Goal: Navigation & Orientation: Find specific page/section

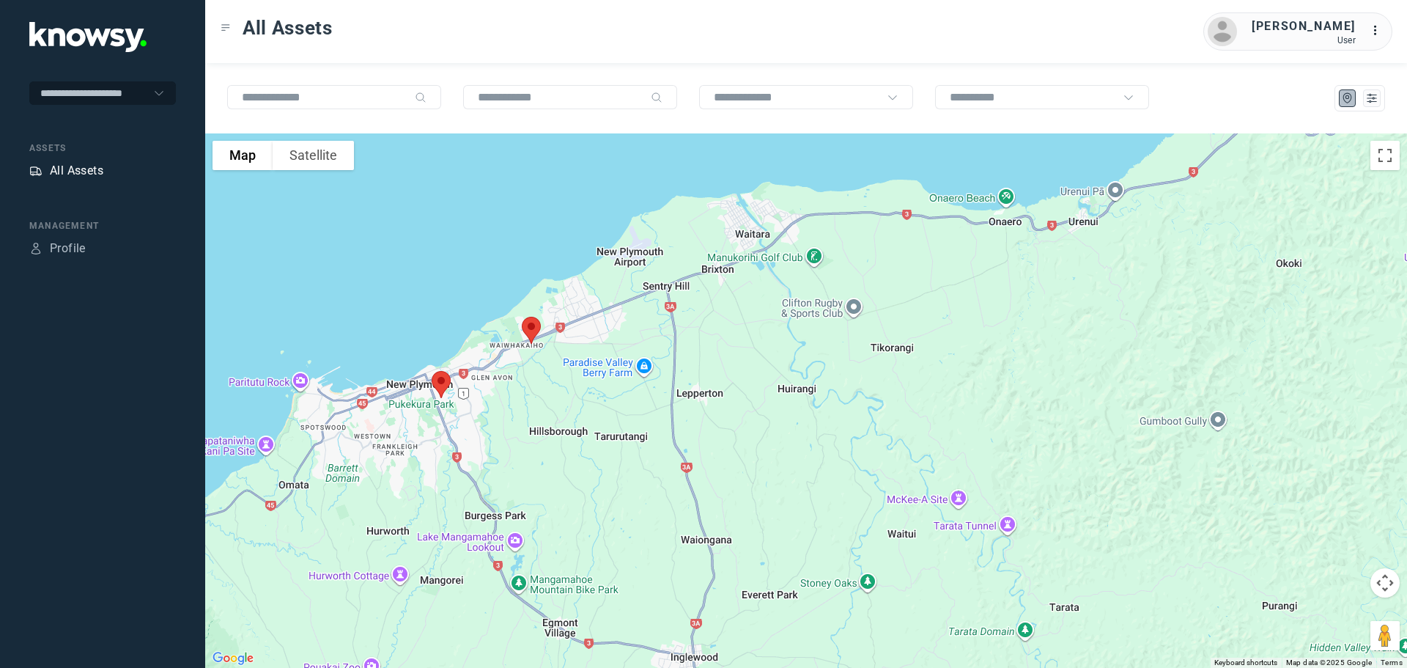
click at [72, 168] on div "All Assets" at bounding box center [76, 171] width 53 height 18
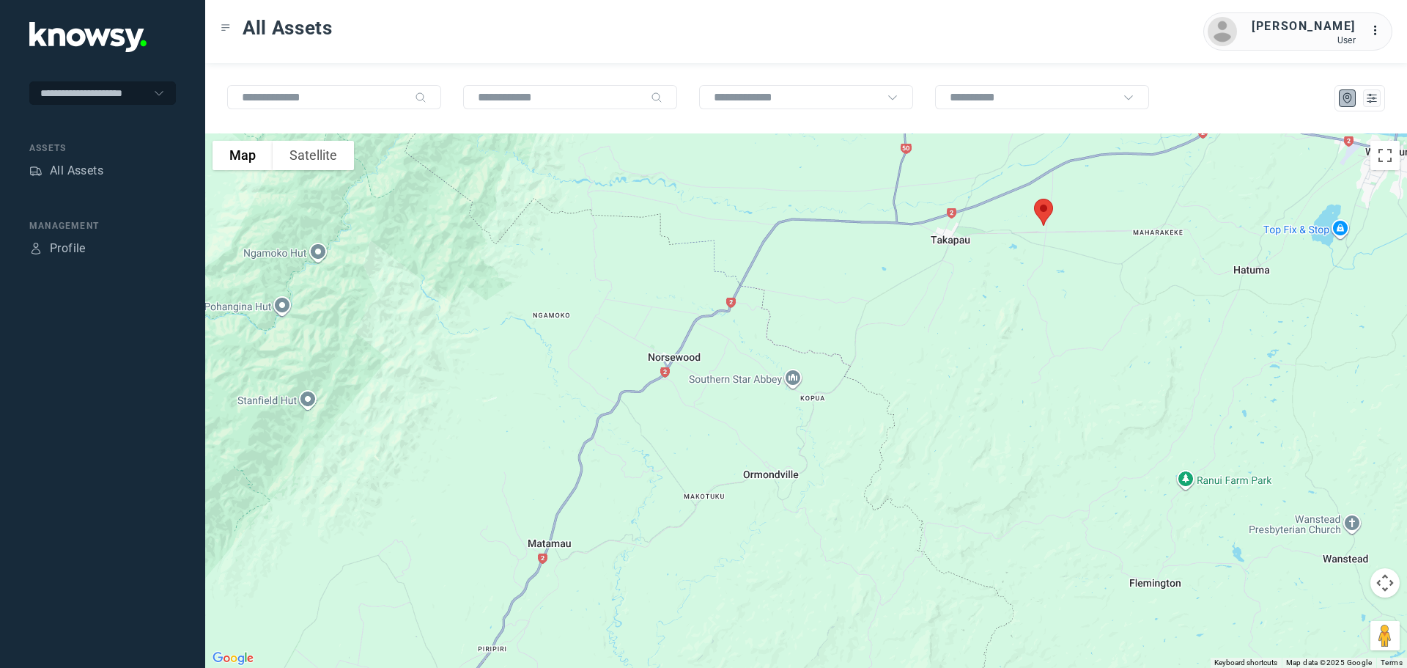
drag, startPoint x: 1048, startPoint y: 356, endPoint x: 1052, endPoint y: 443, distance: 86.5
click at [1052, 443] on div at bounding box center [806, 400] width 1202 height 534
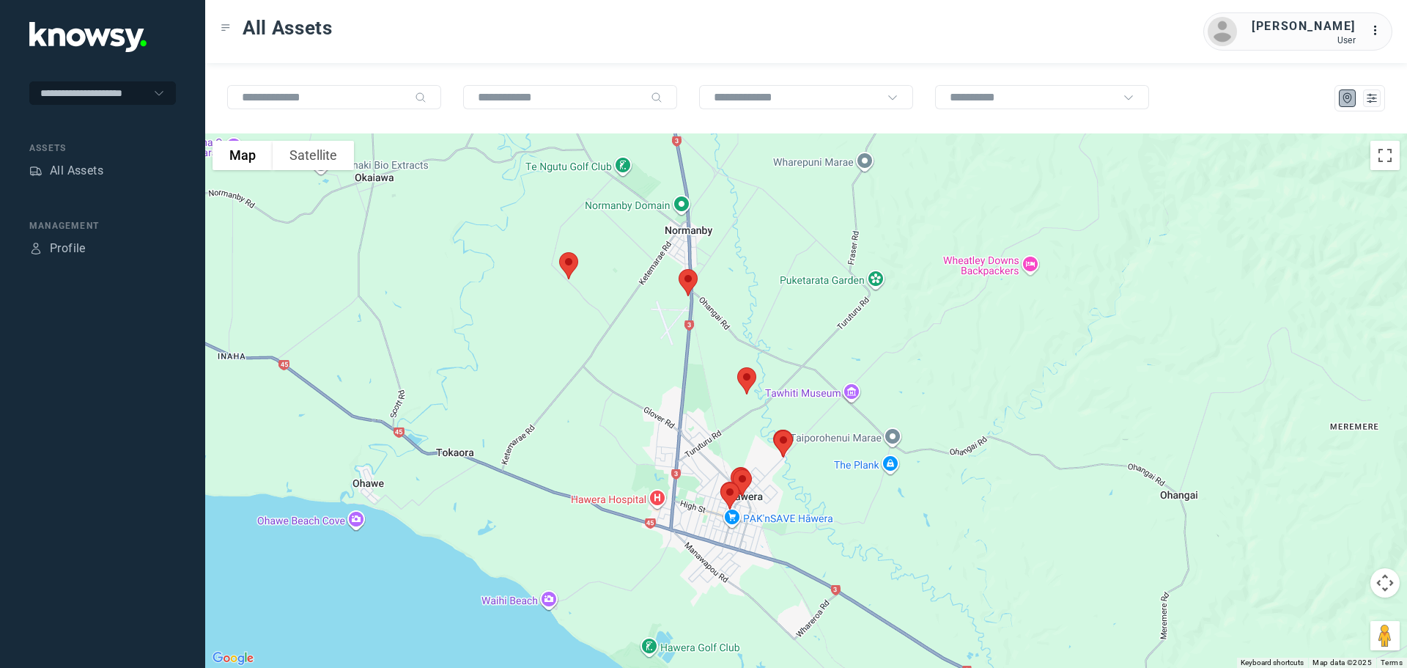
drag, startPoint x: 759, startPoint y: 417, endPoint x: 841, endPoint y: 249, distance: 186.5
click at [840, 255] on div at bounding box center [806, 400] width 1202 height 534
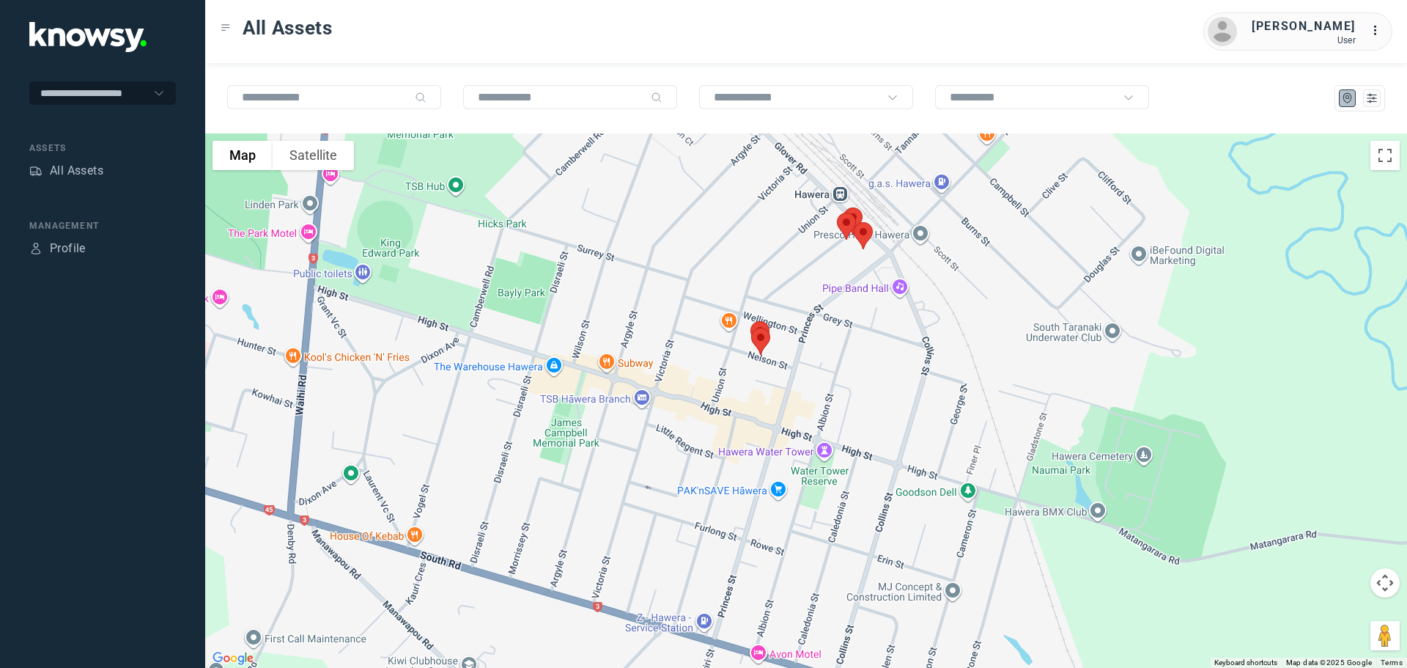
drag, startPoint x: 926, startPoint y: 300, endPoint x: 876, endPoint y: 367, distance: 83.8
click at [877, 367] on div at bounding box center [806, 400] width 1202 height 534
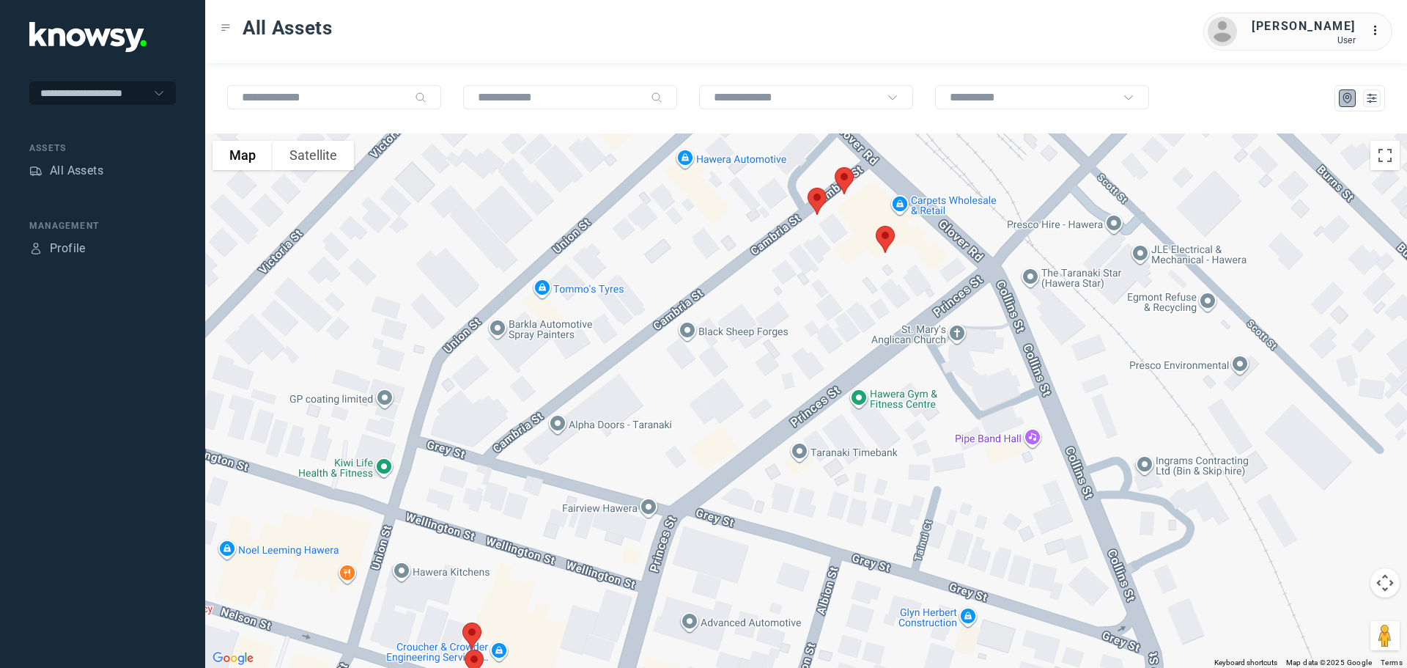
drag, startPoint x: 827, startPoint y: 294, endPoint x: 825, endPoint y: 330, distance: 36.7
click at [825, 330] on div at bounding box center [806, 400] width 1202 height 534
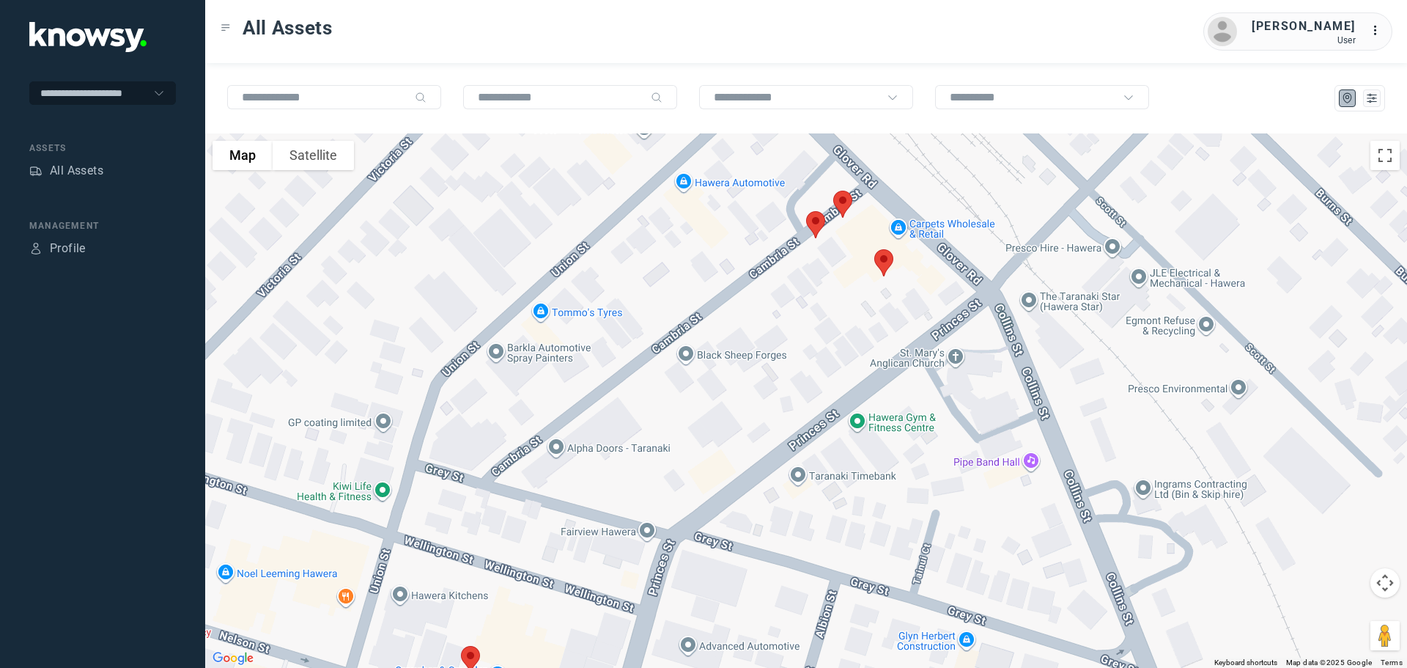
click at [841, 199] on img at bounding box center [842, 204] width 31 height 39
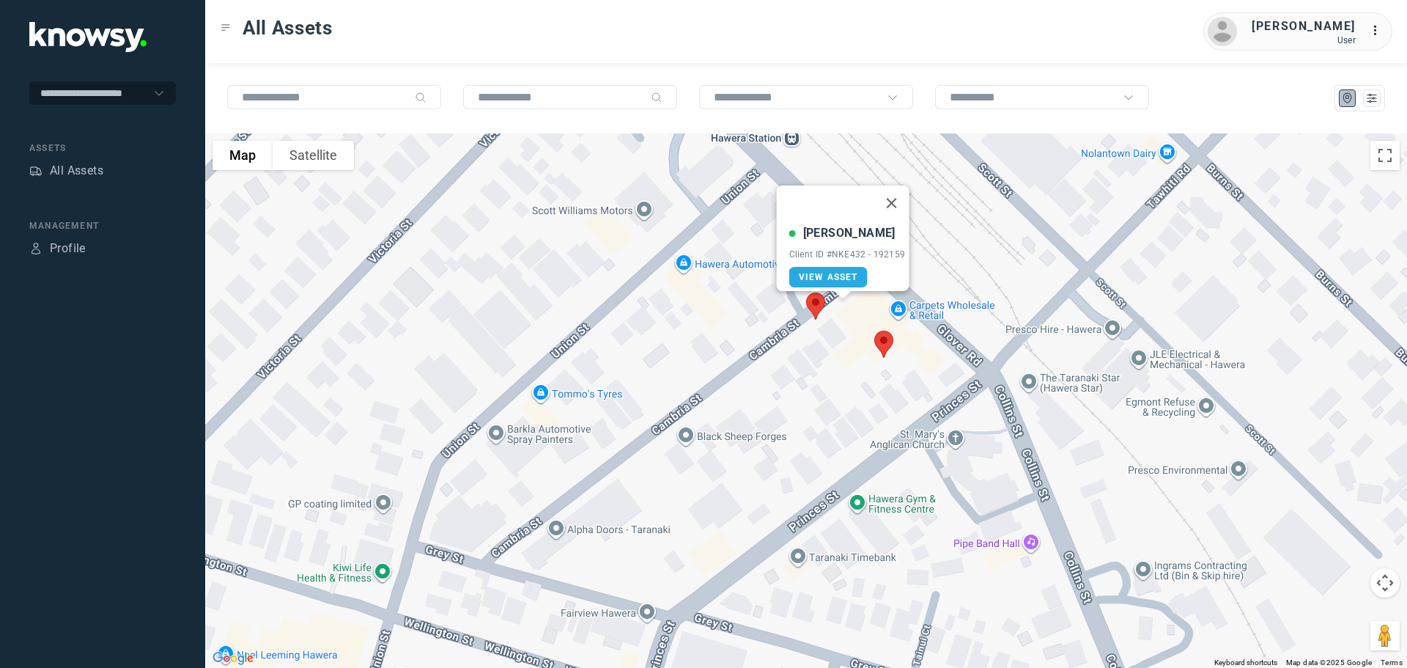
click at [816, 301] on img at bounding box center [815, 306] width 31 height 39
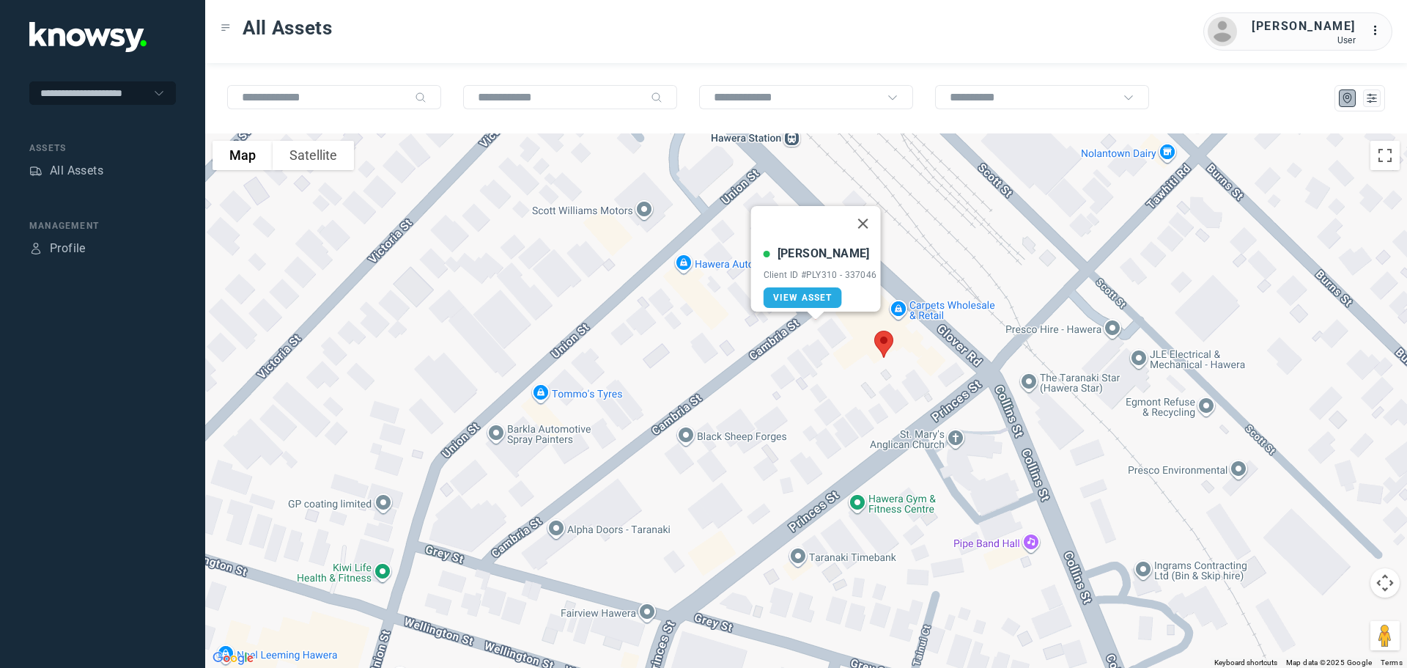
click at [884, 341] on img at bounding box center [883, 344] width 31 height 39
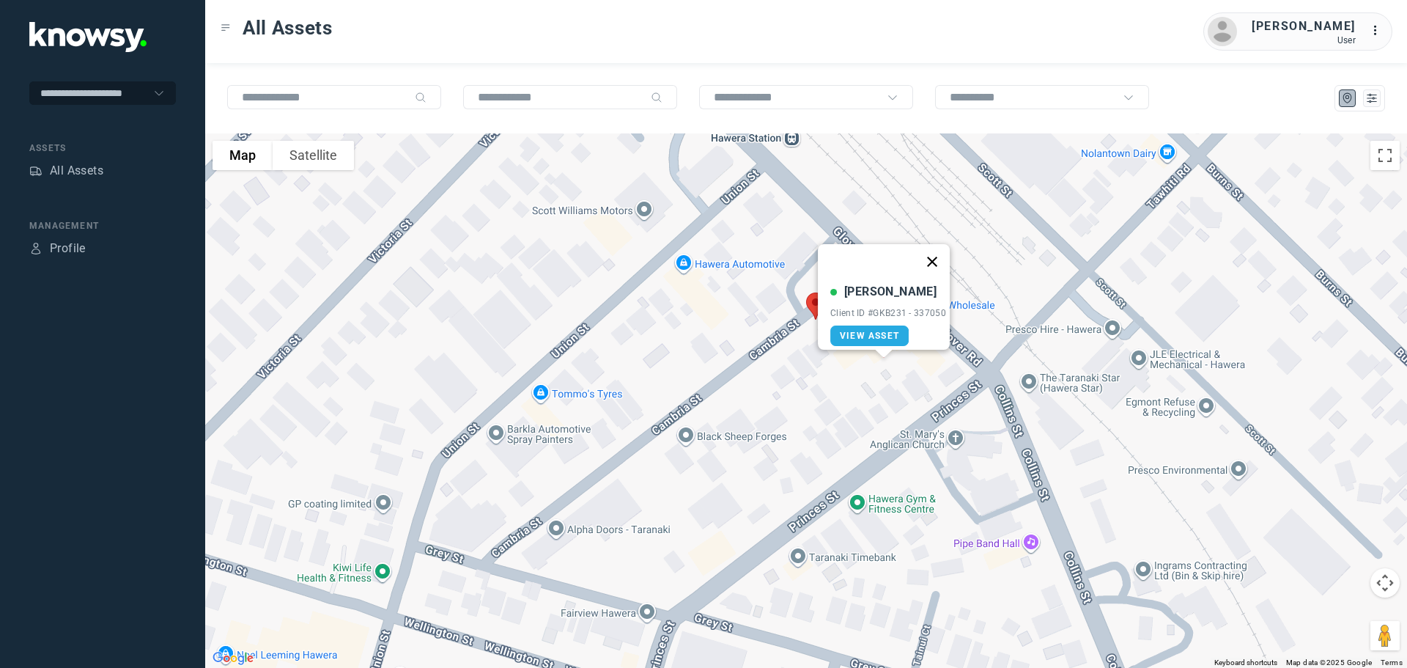
click at [937, 252] on button "Close" at bounding box center [932, 261] width 35 height 35
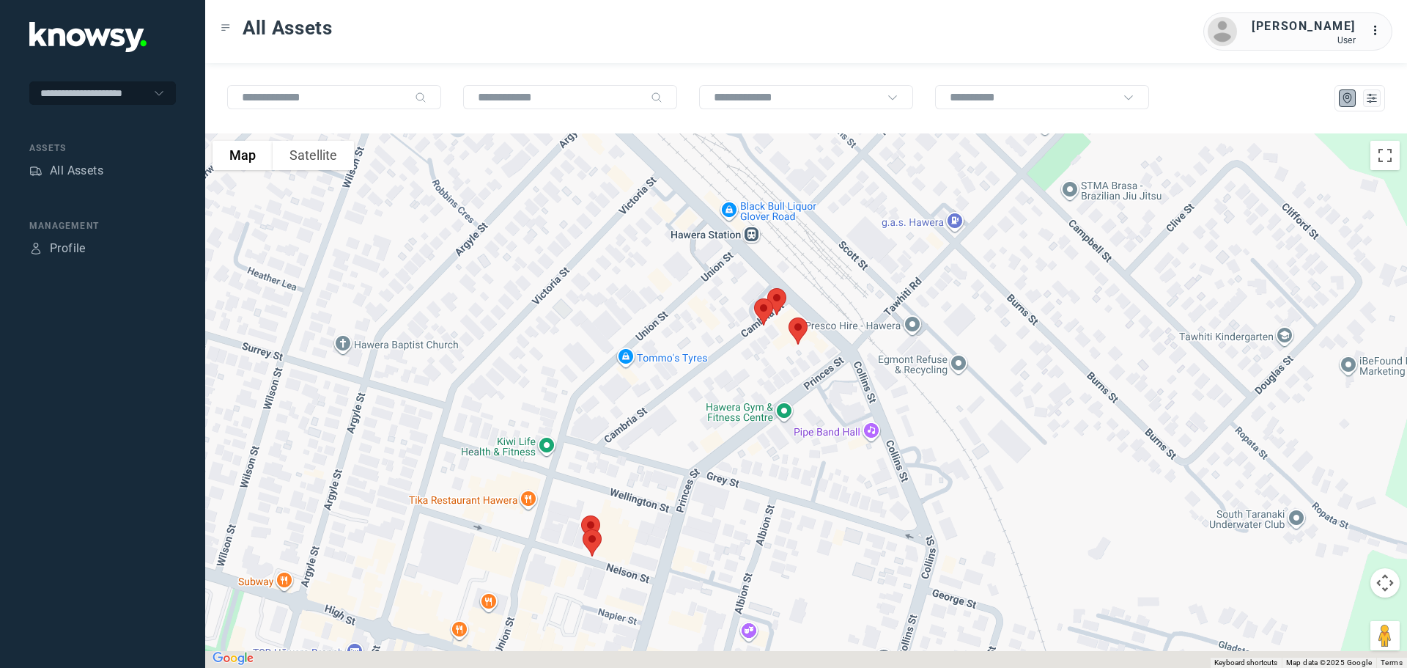
drag, startPoint x: 611, startPoint y: 564, endPoint x: 807, endPoint y: 334, distance: 301.5
click at [807, 334] on div "To navigate, press the arrow keys." at bounding box center [806, 400] width 1202 height 534
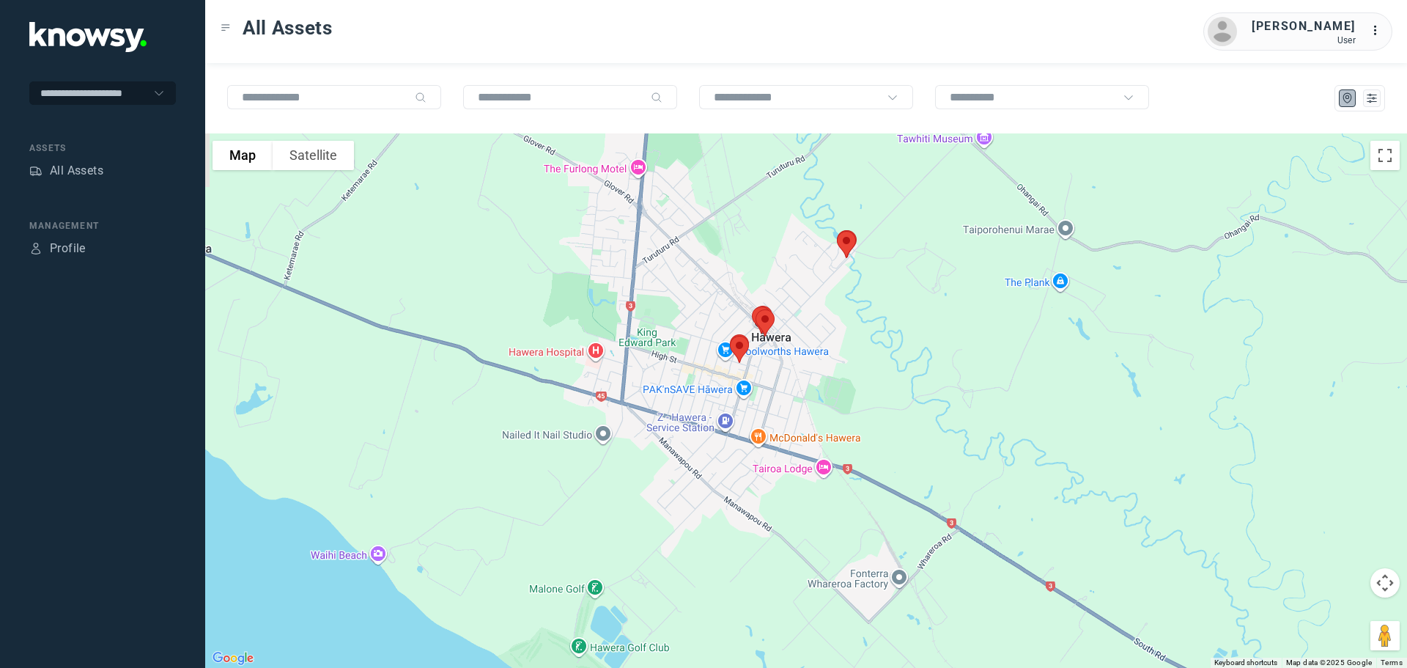
drag, startPoint x: 702, startPoint y: 231, endPoint x: 697, endPoint y: 349, distance: 118.1
click at [701, 337] on div at bounding box center [806, 400] width 1202 height 534
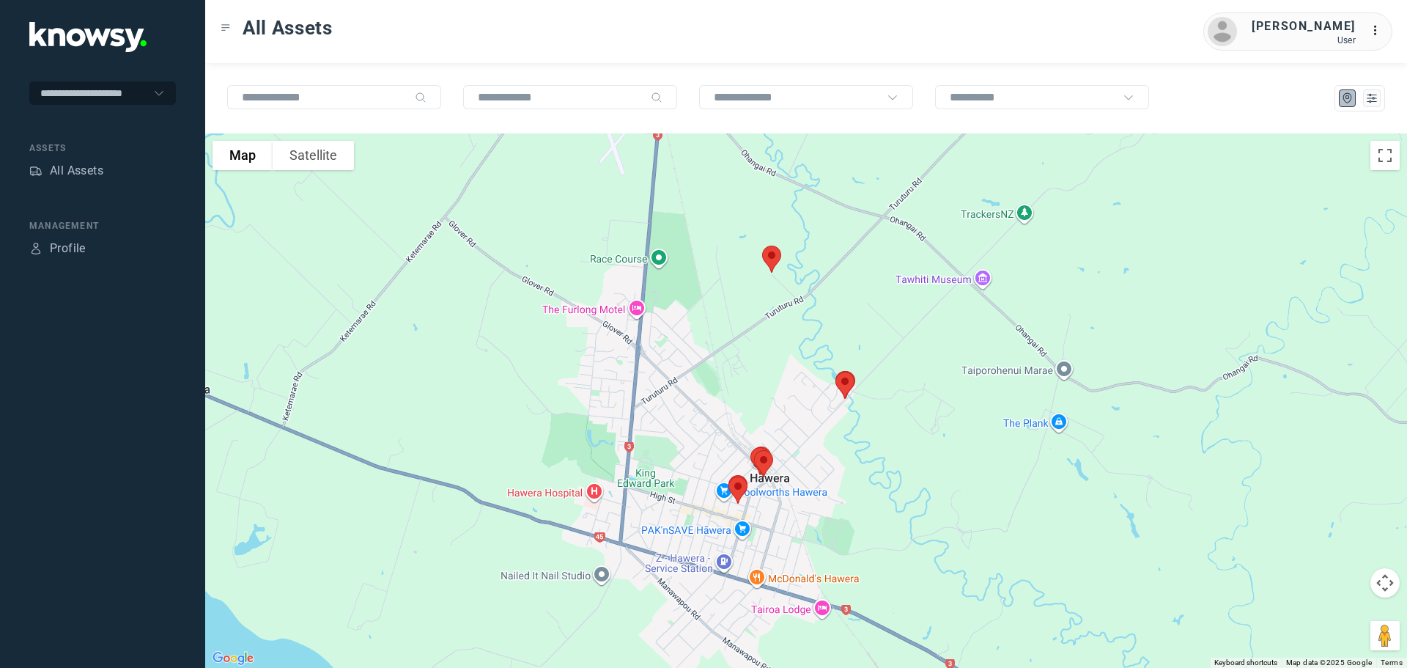
click at [774, 257] on img at bounding box center [771, 259] width 31 height 39
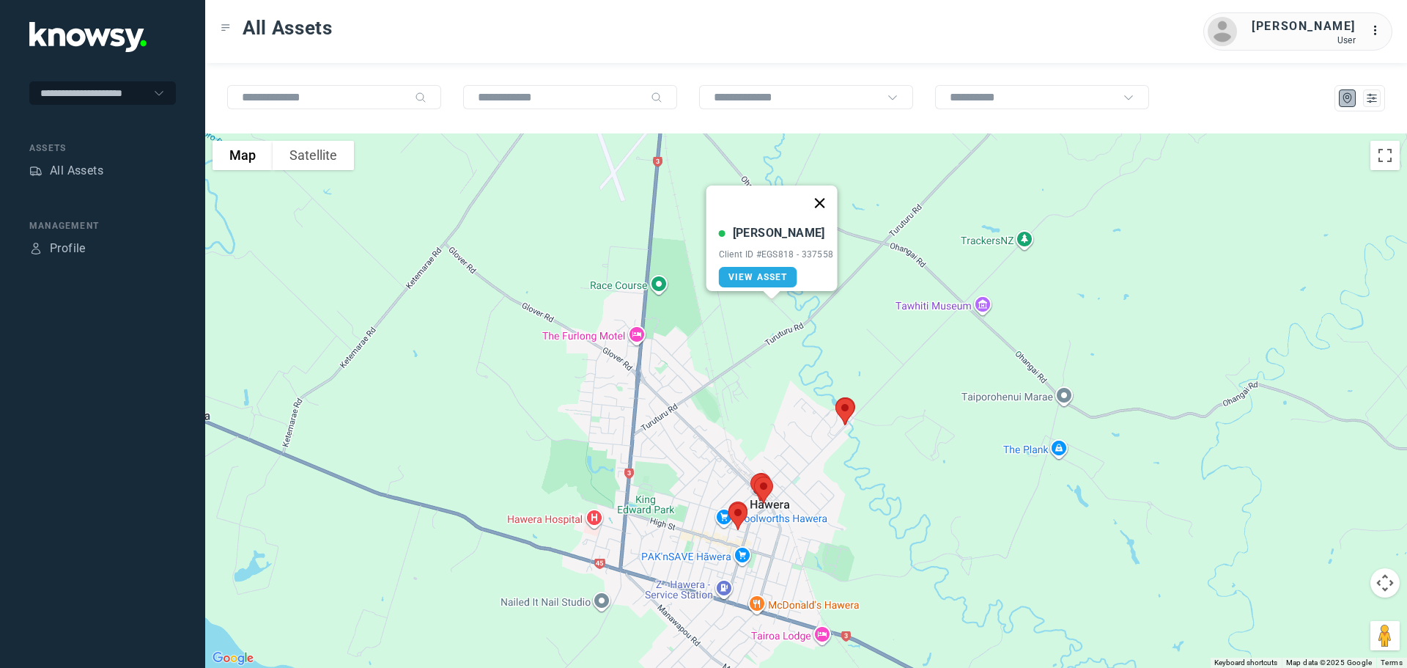
click at [826, 190] on button "Close" at bounding box center [819, 202] width 35 height 35
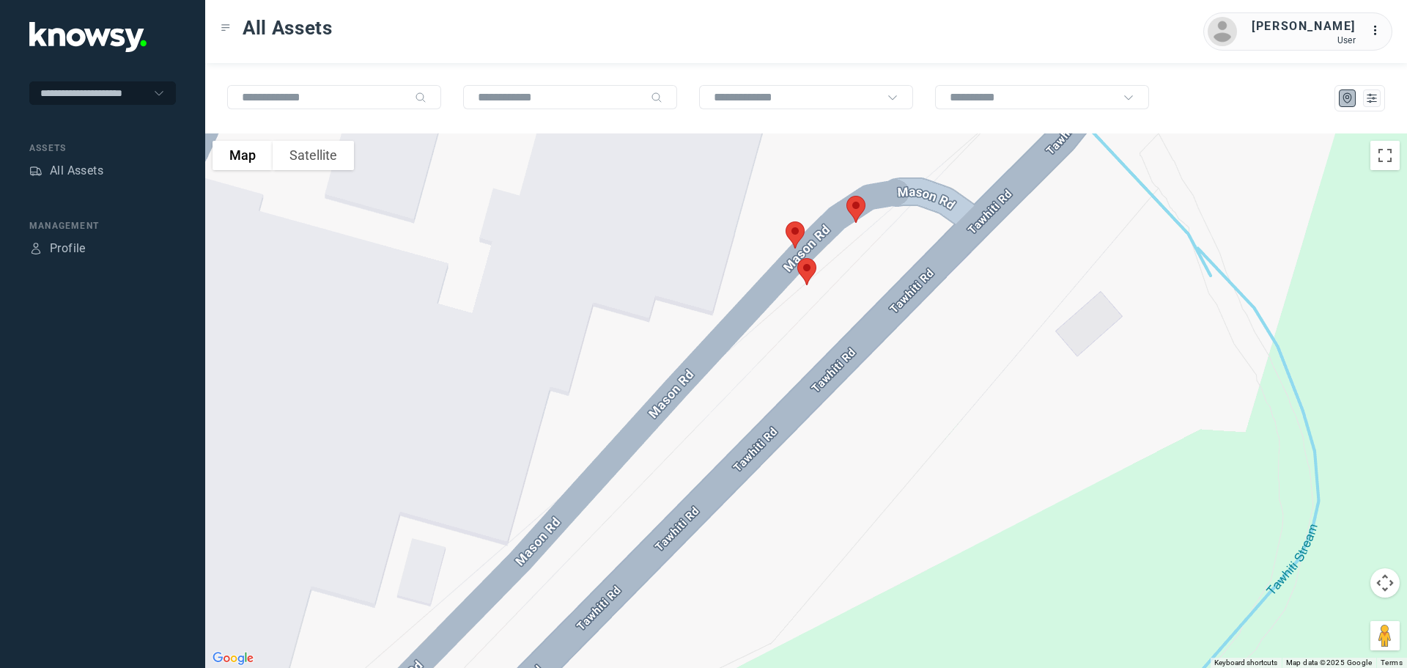
click at [852, 204] on img at bounding box center [856, 209] width 31 height 39
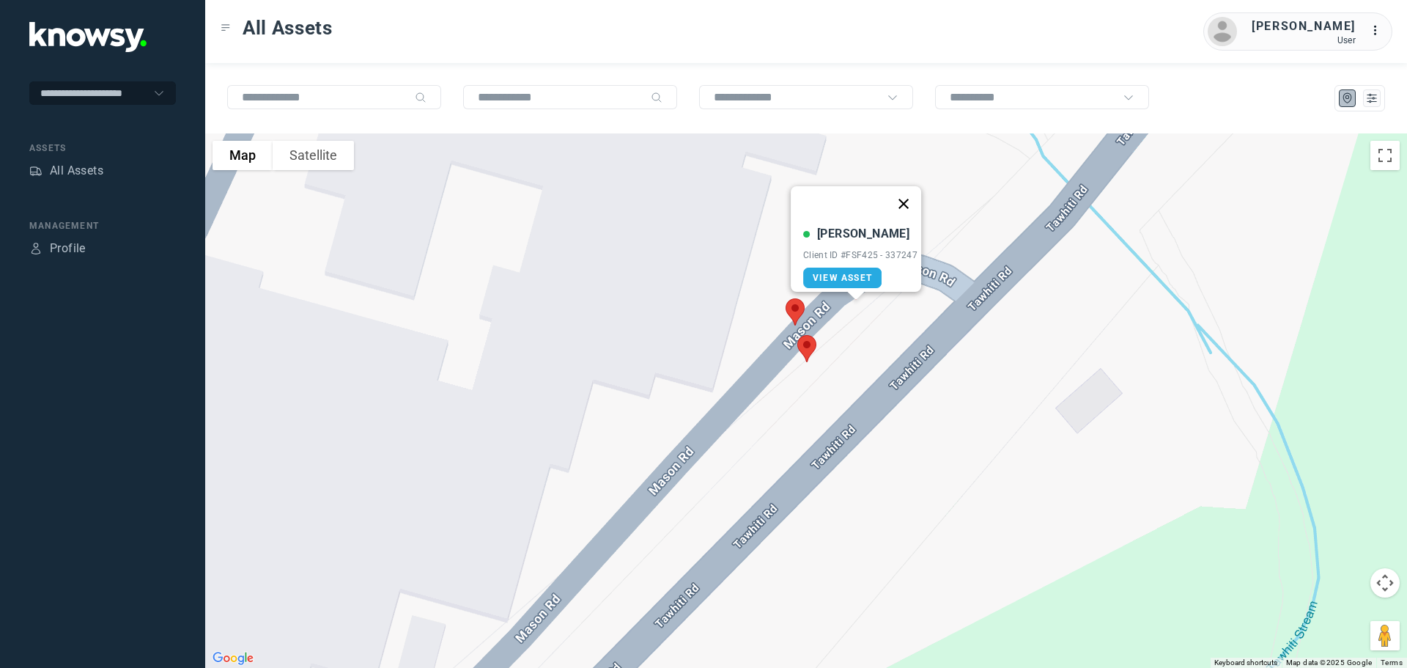
click at [909, 191] on button "Close" at bounding box center [903, 203] width 35 height 35
click at [790, 303] on img at bounding box center [795, 311] width 31 height 39
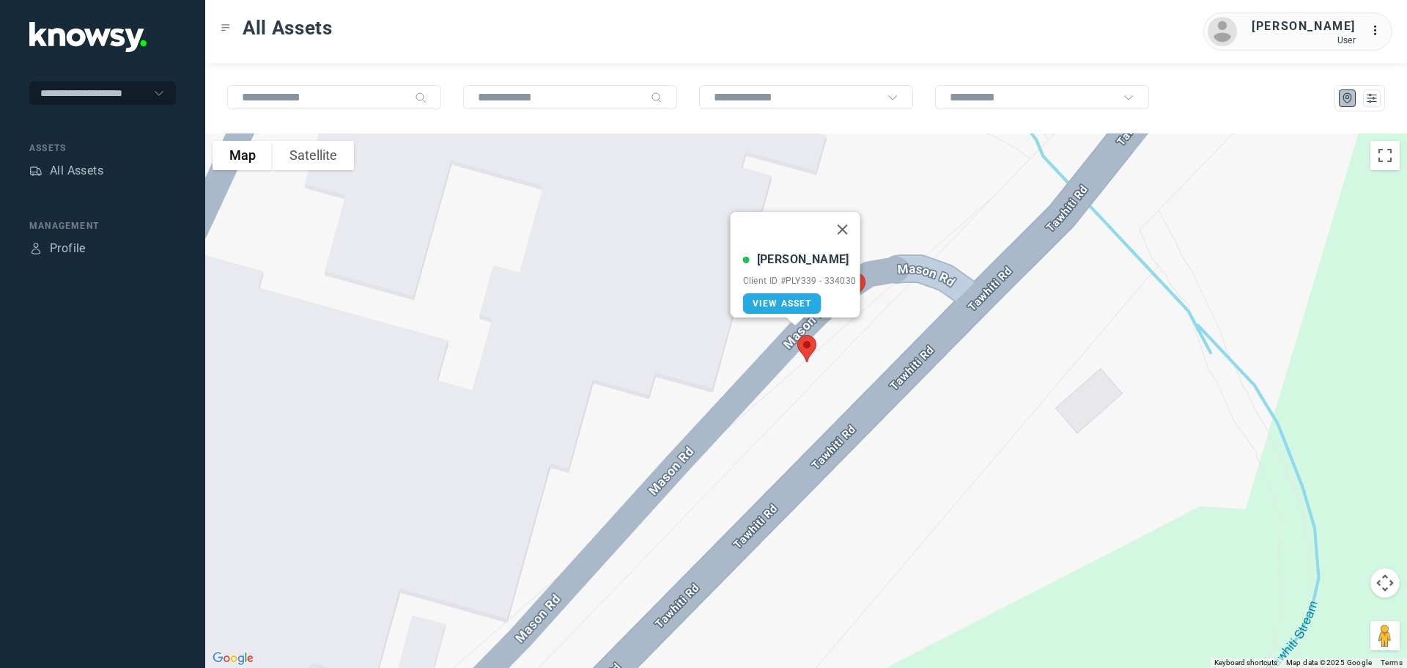
drag, startPoint x: 850, startPoint y: 220, endPoint x: 842, endPoint y: 240, distance: 22.0
click at [850, 222] on button "Close" at bounding box center [841, 229] width 35 height 35
click at [800, 345] on img at bounding box center [806, 348] width 31 height 39
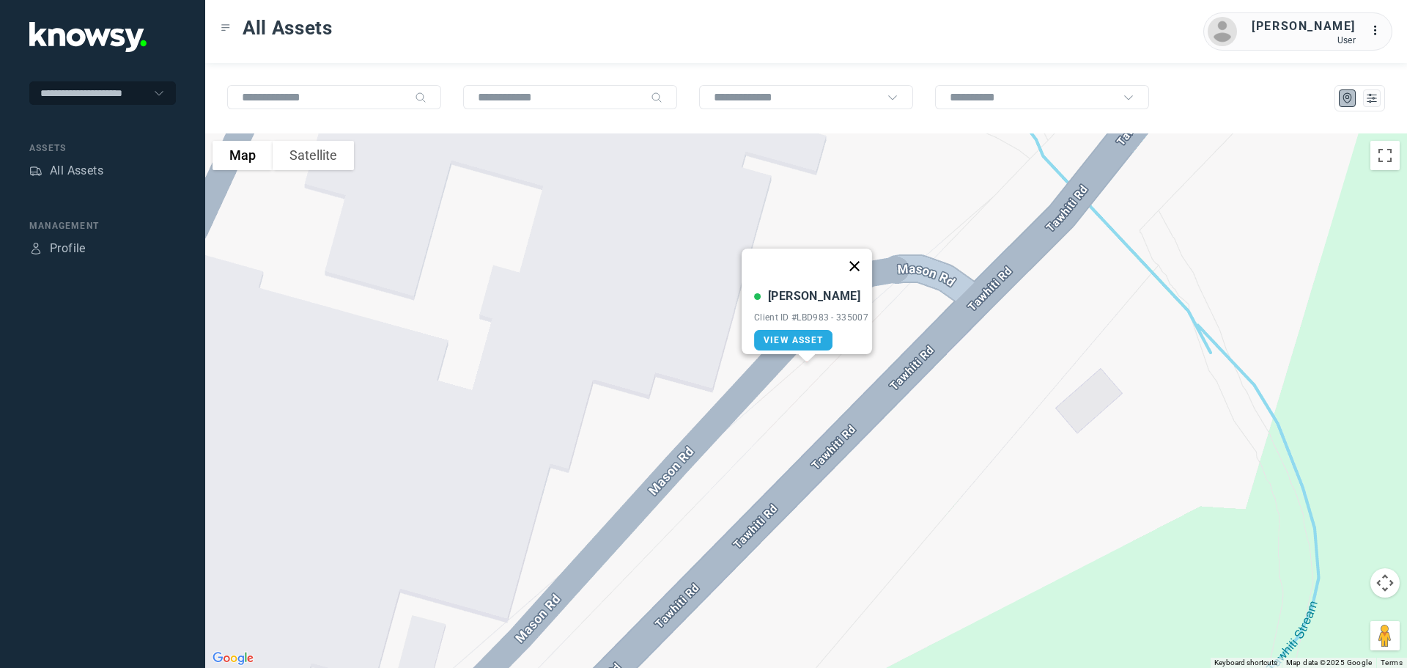
click at [859, 254] on button "Close" at bounding box center [854, 265] width 35 height 35
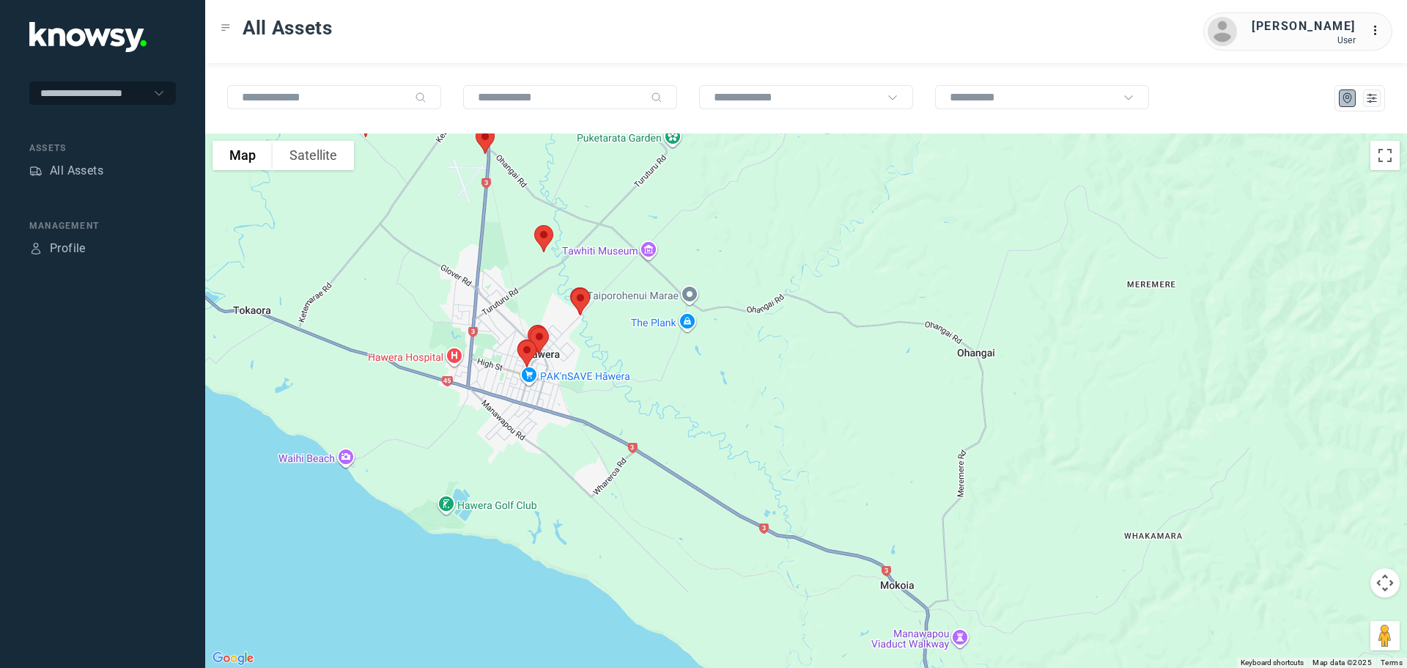
click at [537, 230] on img at bounding box center [543, 238] width 31 height 39
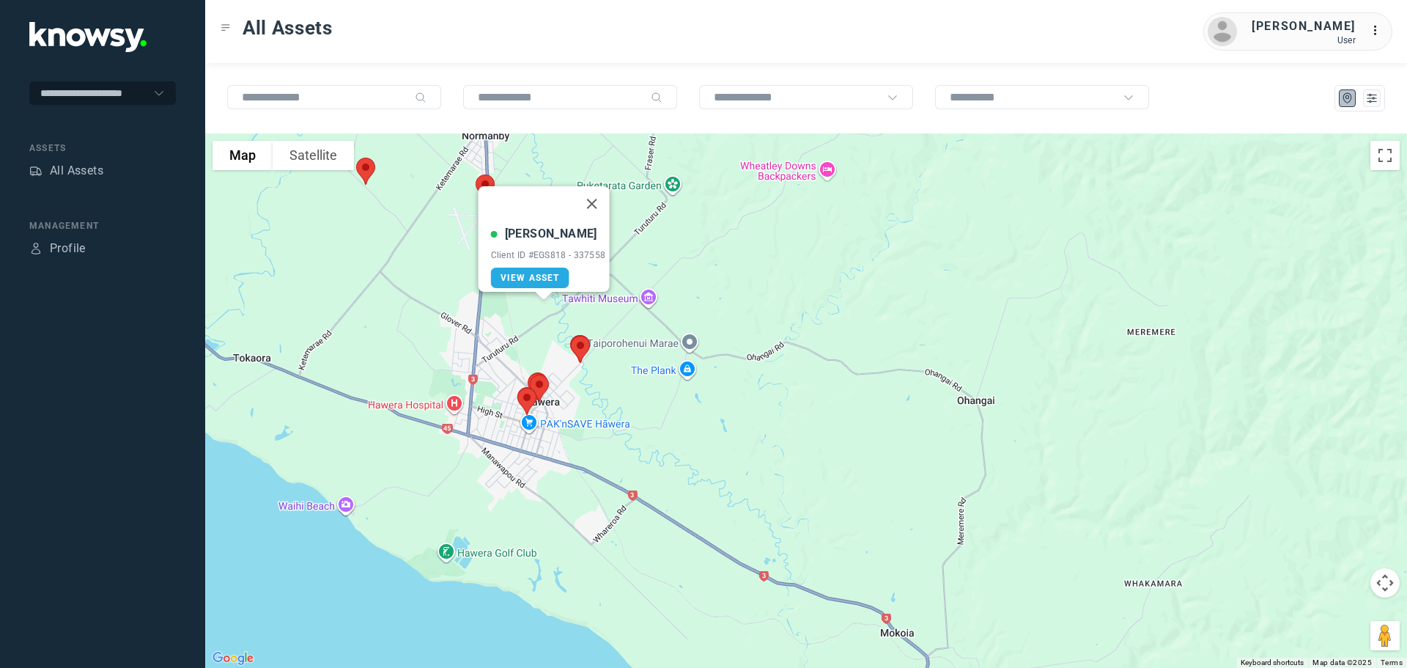
click at [371, 167] on img at bounding box center [365, 171] width 31 height 39
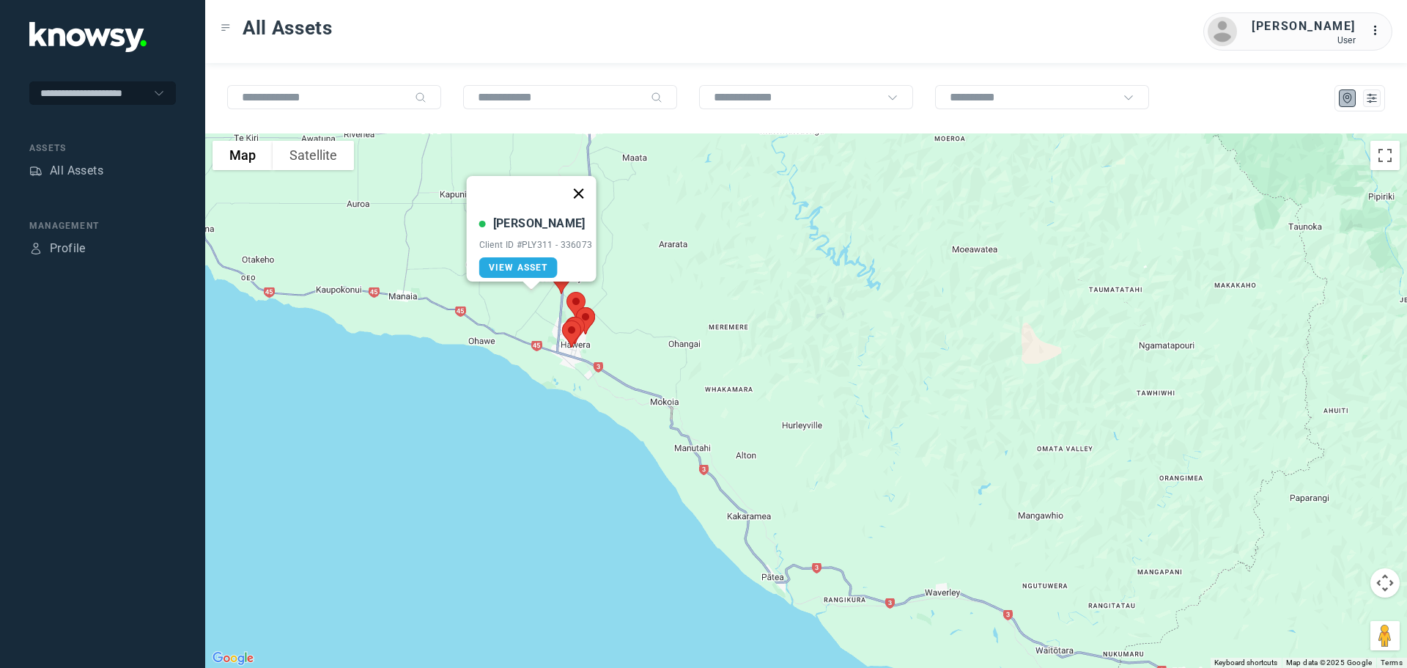
click at [583, 182] on button "Close" at bounding box center [578, 193] width 35 height 35
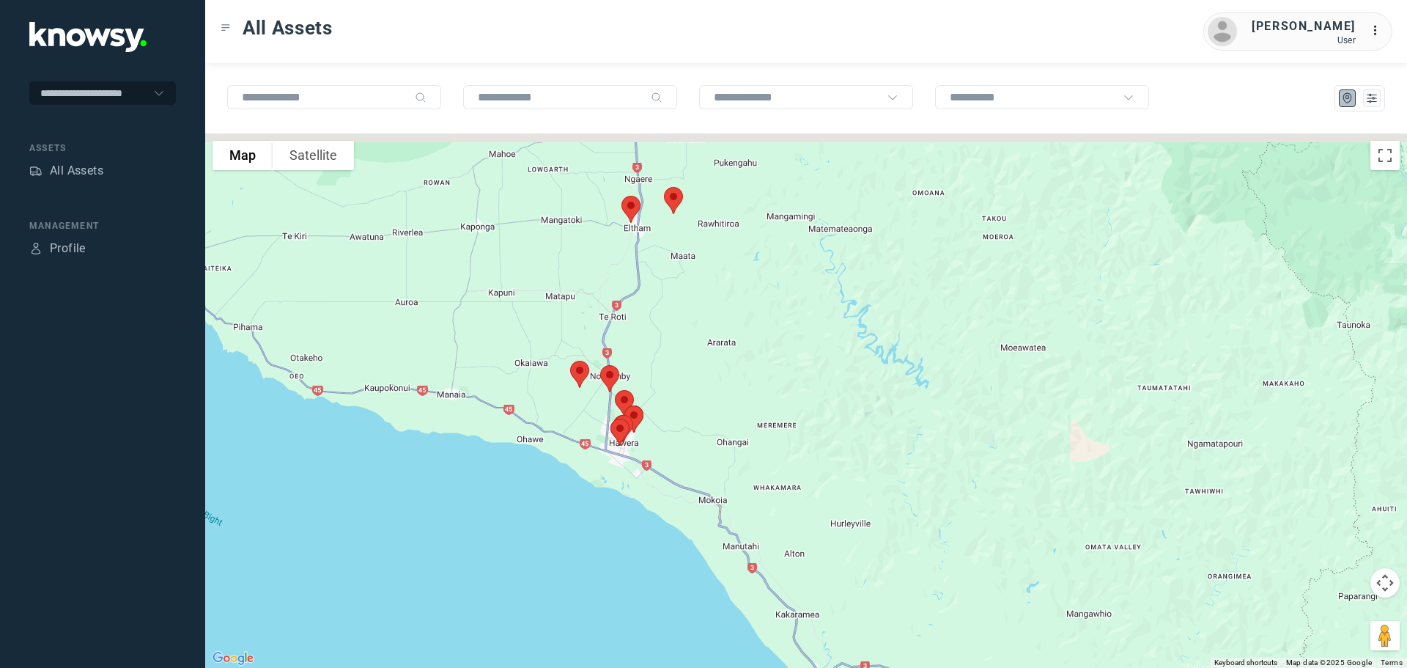
drag, startPoint x: 758, startPoint y: 366, endPoint x: 880, endPoint y: 573, distance: 240.8
click at [880, 573] on div at bounding box center [806, 400] width 1202 height 534
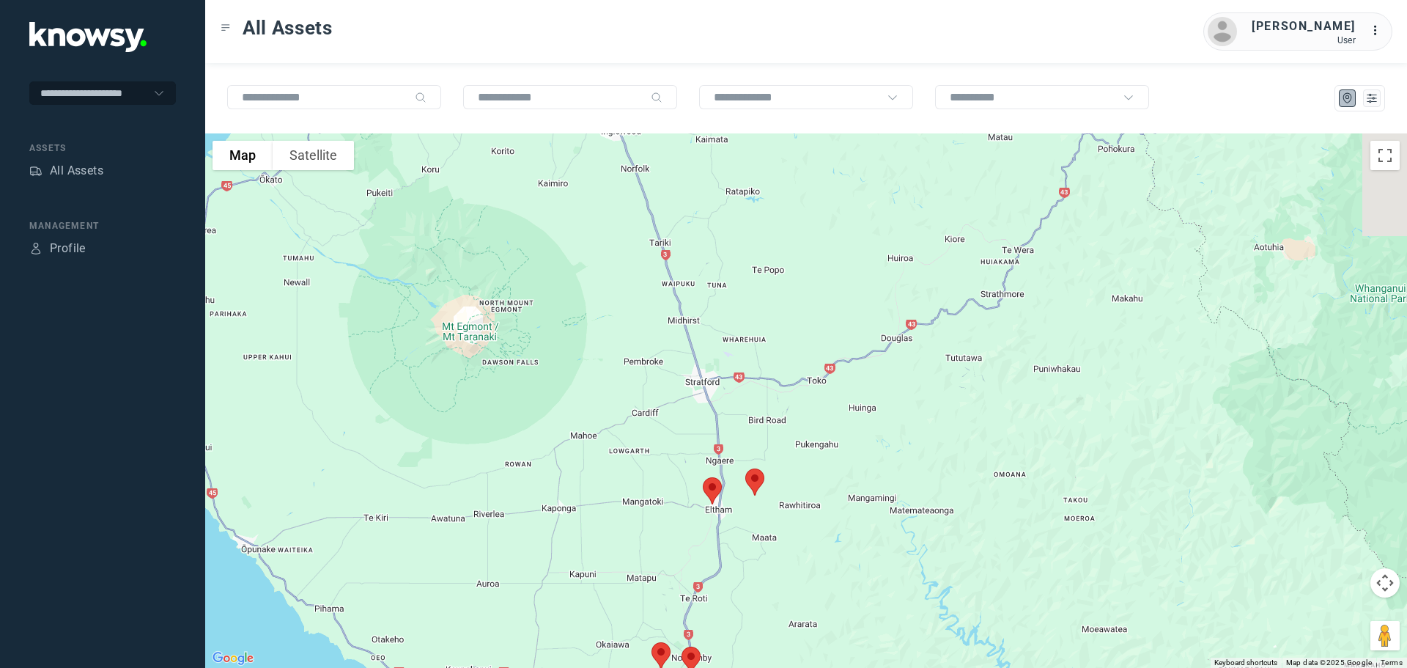
drag, startPoint x: 708, startPoint y: 398, endPoint x: 687, endPoint y: 520, distance: 123.4
click at [690, 541] on div at bounding box center [806, 400] width 1202 height 534
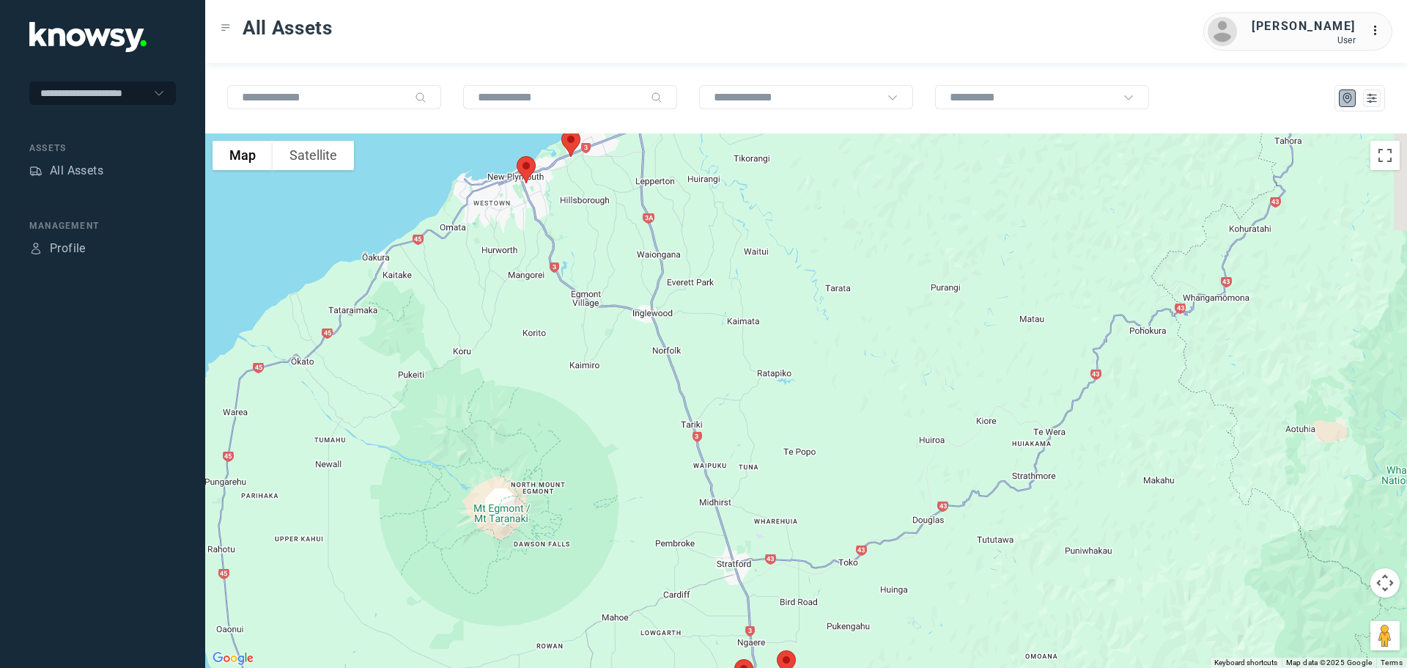
drag, startPoint x: 704, startPoint y: 498, endPoint x: 723, endPoint y: 564, distance: 69.2
click at [724, 566] on div at bounding box center [806, 400] width 1202 height 534
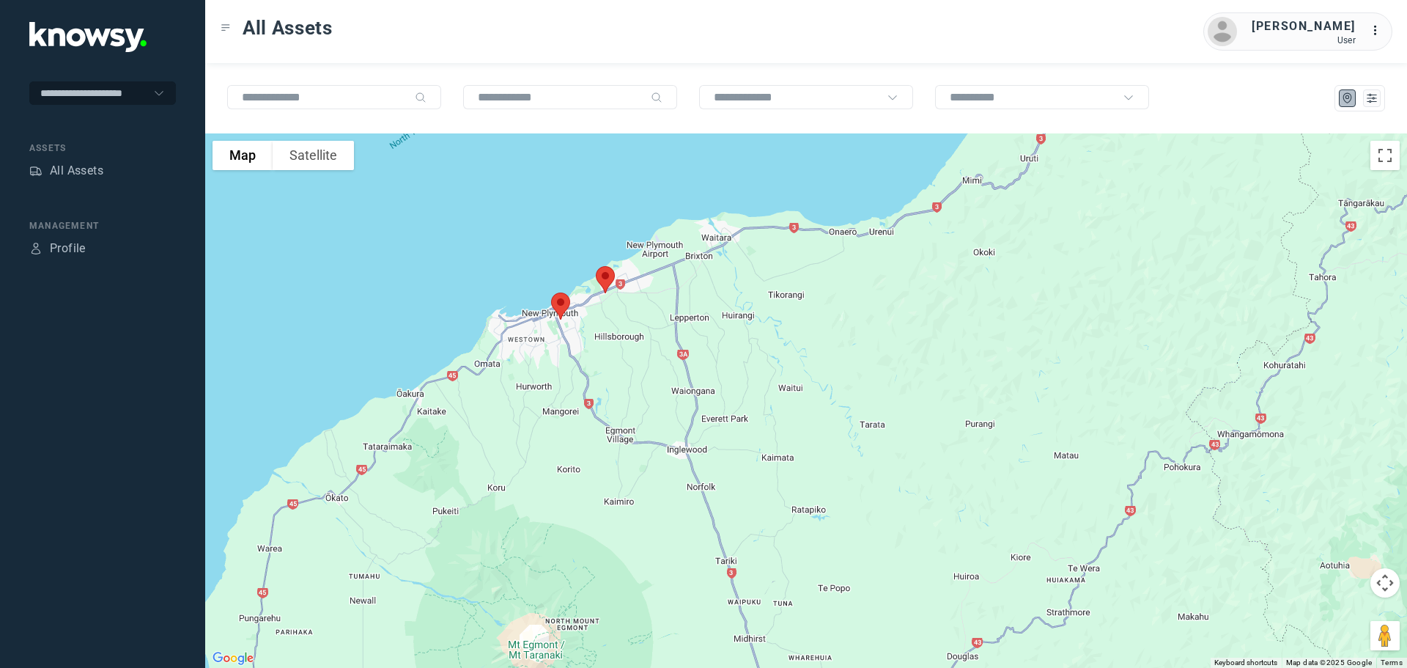
click at [606, 281] on img at bounding box center [605, 279] width 31 height 39
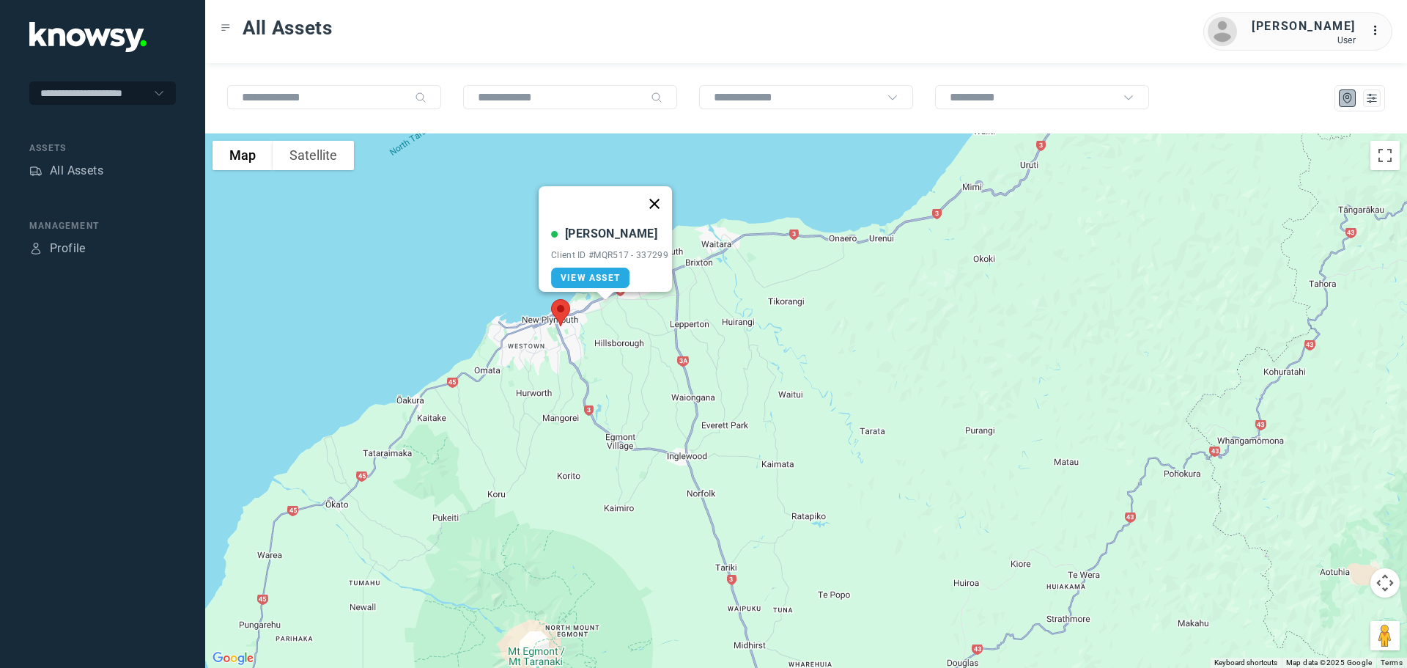
click at [660, 193] on button "Close" at bounding box center [654, 203] width 35 height 35
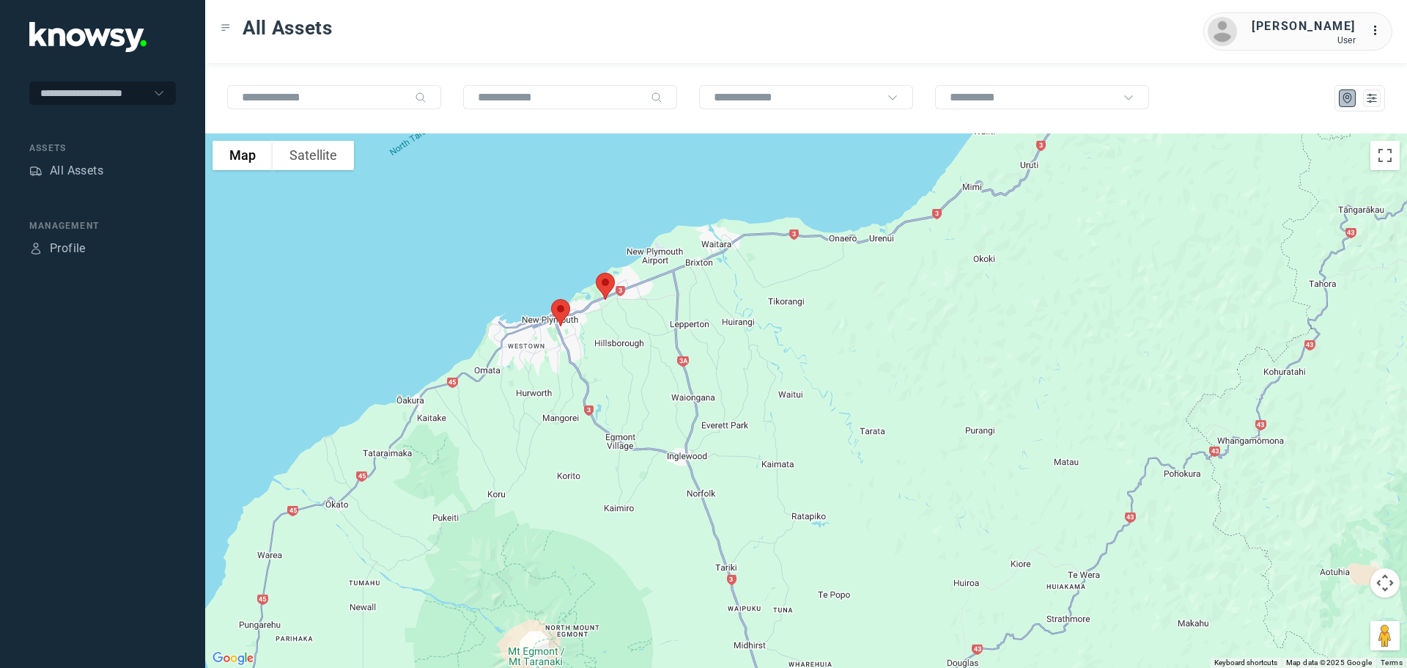
click at [559, 313] on img at bounding box center [560, 312] width 31 height 39
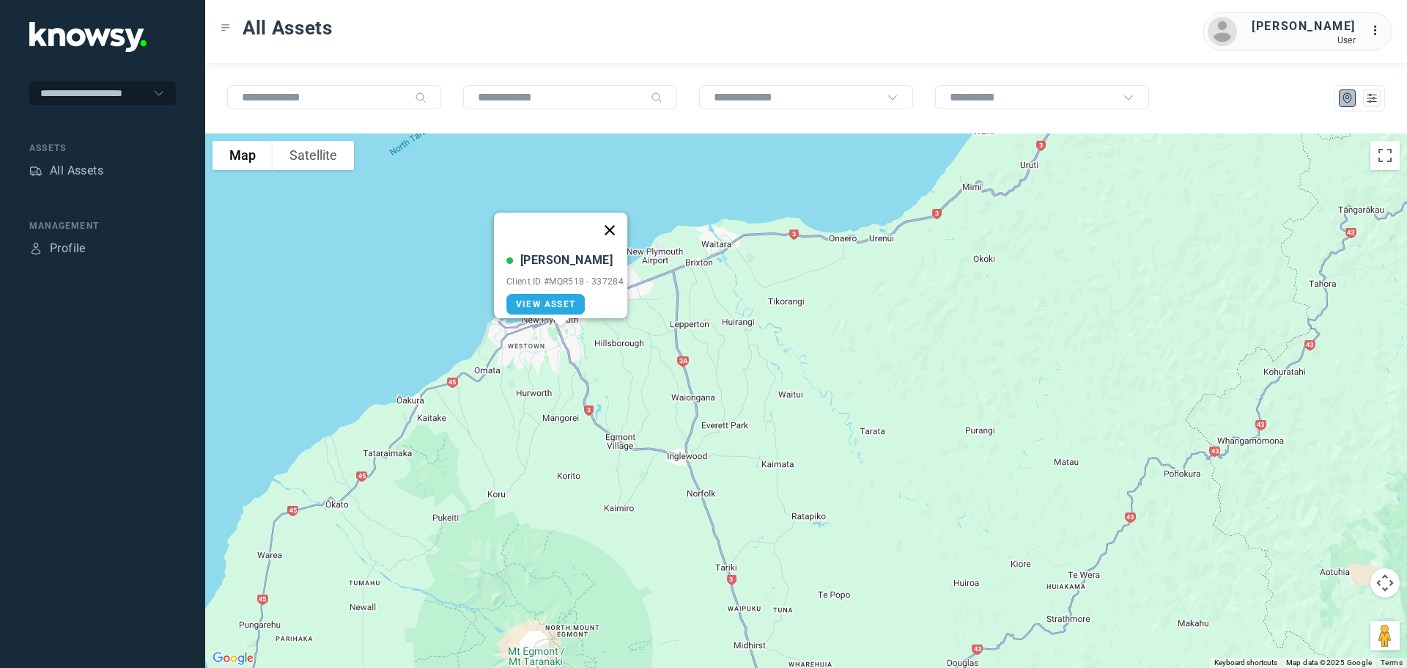
click at [622, 216] on button "Close" at bounding box center [609, 230] width 35 height 35
